Goal: Go to known website: Access a specific website the user already knows

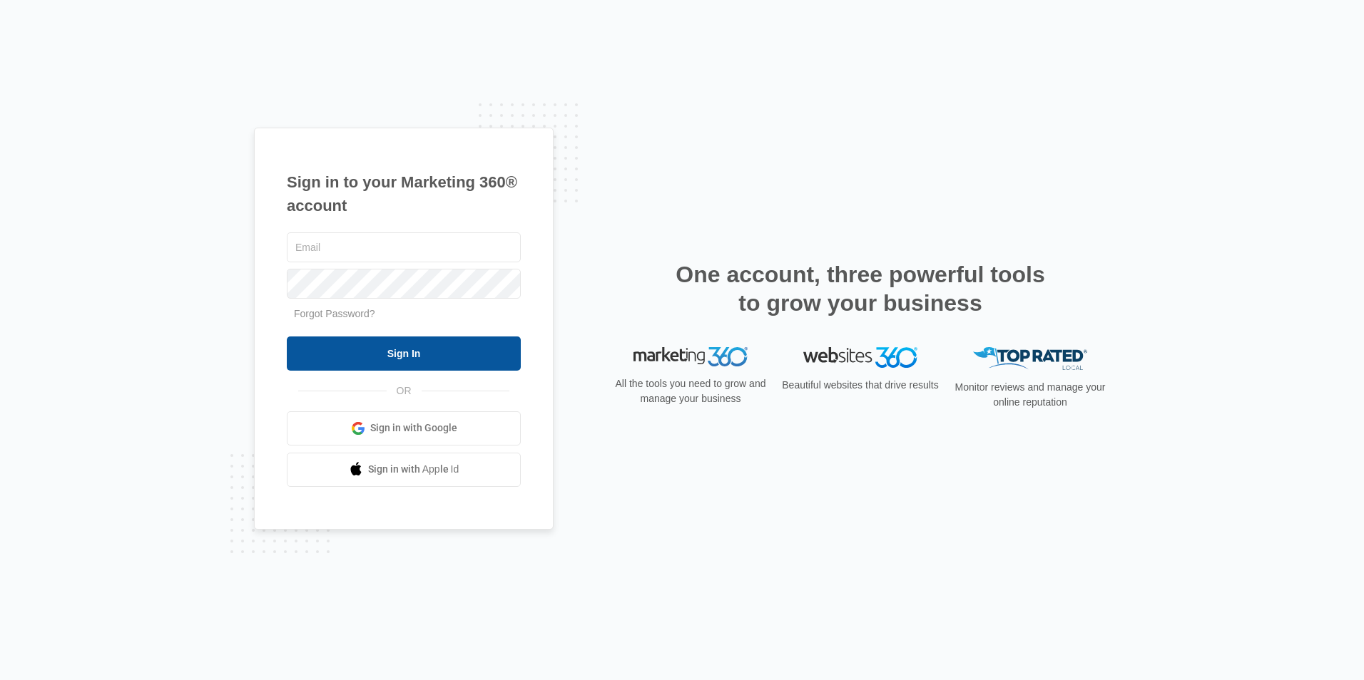
type input "[EMAIL_ADDRESS][DOMAIN_NAME]"
click at [382, 340] on input "Sign In" at bounding box center [404, 354] width 234 height 34
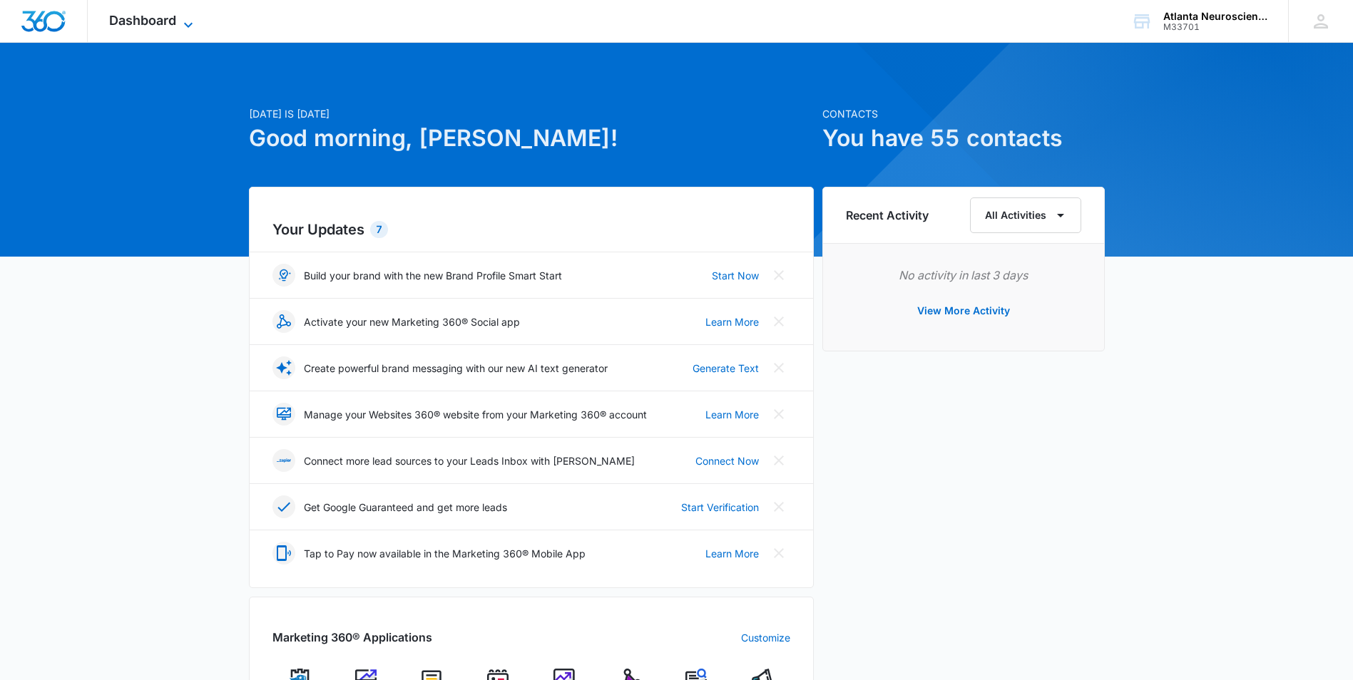
click at [127, 22] on span "Dashboard" at bounding box center [142, 20] width 67 height 15
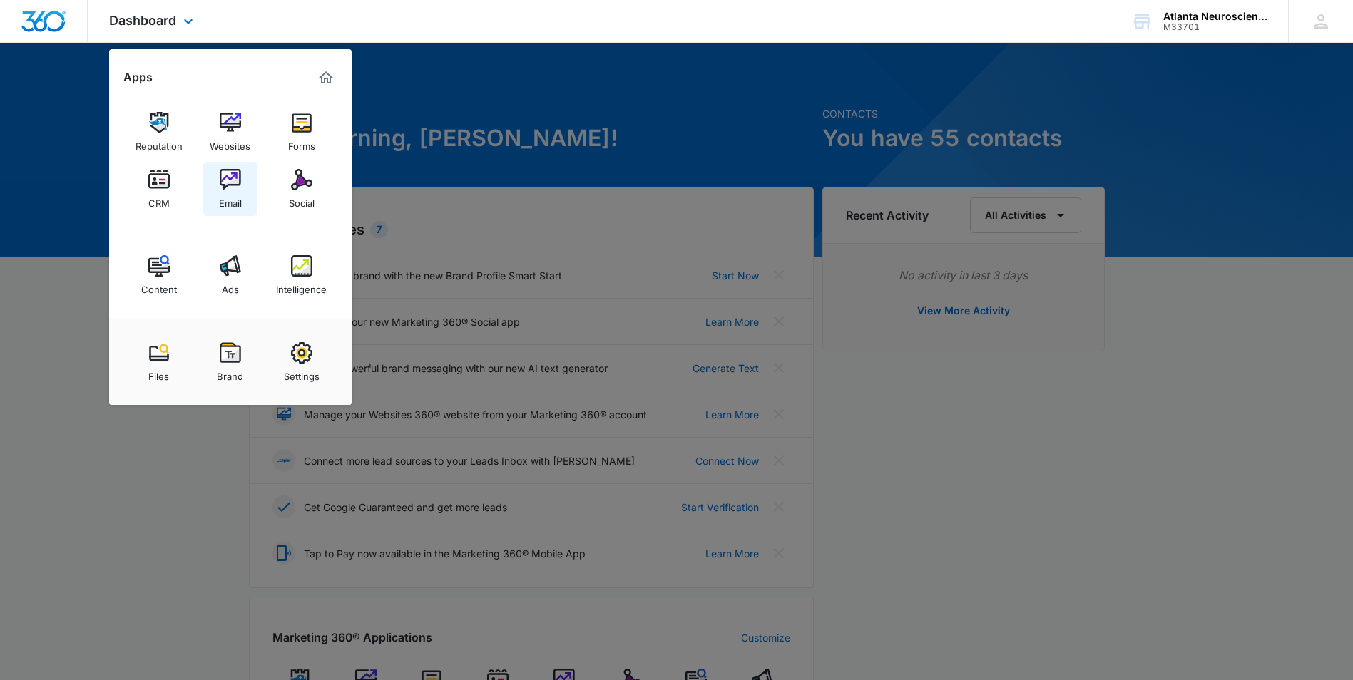
click at [230, 202] on div "Email" at bounding box center [230, 199] width 23 height 19
